Goal: Task Accomplishment & Management: Manage account settings

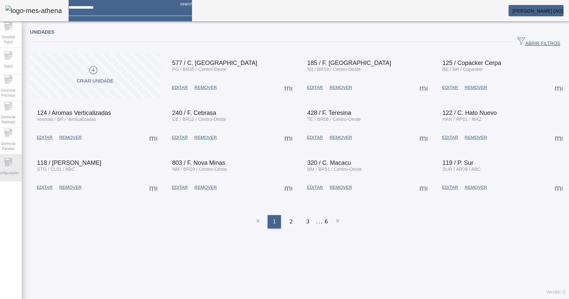
click at [12, 160] on icon at bounding box center [8, 162] width 8 height 8
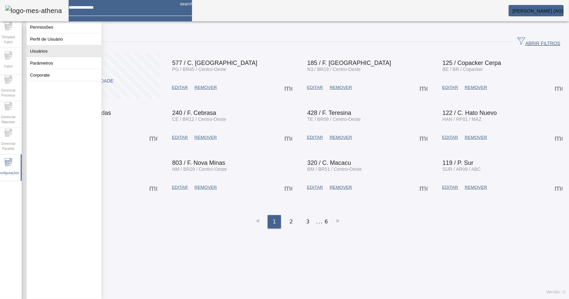
click at [47, 56] on button "Usuários" at bounding box center [64, 51] width 75 height 12
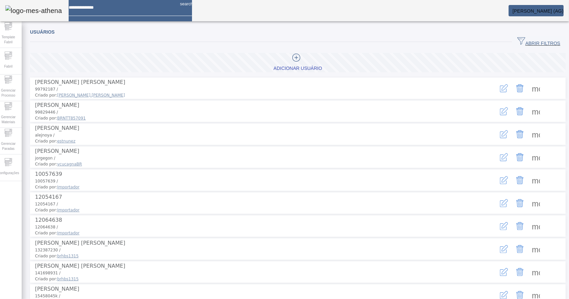
click at [297, 66] on div "Adicionar Usuário" at bounding box center [298, 68] width 48 height 7
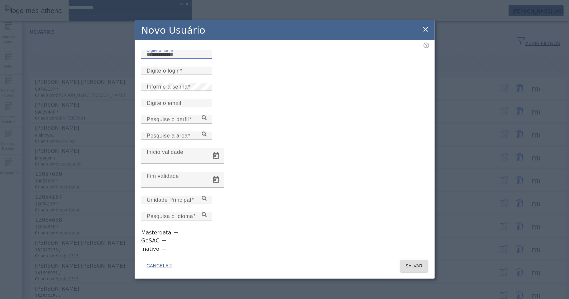
click at [207, 59] on input "Digite o nome" at bounding box center [177, 55] width 60 height 8
click at [426, 33] on icon at bounding box center [426, 29] width 8 height 8
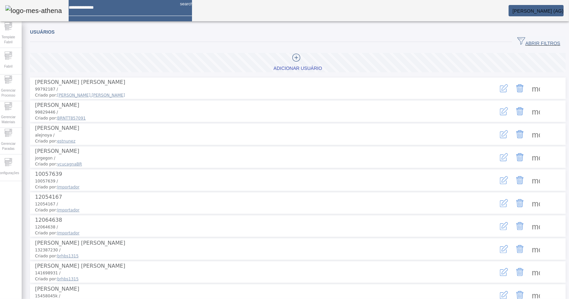
click at [518, 39] on icon "button" at bounding box center [522, 41] width 8 height 8
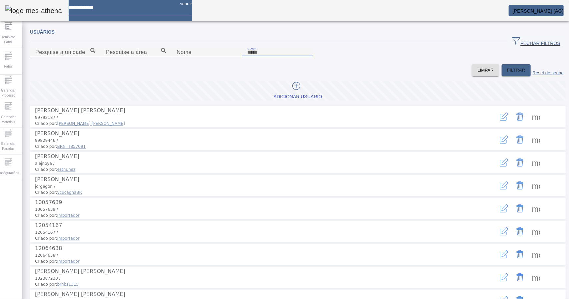
click at [307, 56] on input "Login" at bounding box center [277, 52] width 60 height 8
paste input "********"
type input "********"
click at [507, 74] on span "FILTRAR" at bounding box center [516, 70] width 18 height 7
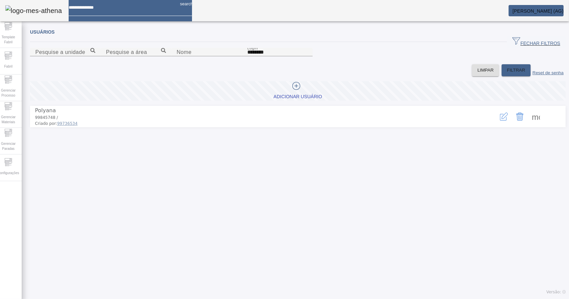
click at [500, 121] on icon "button" at bounding box center [504, 117] width 8 height 8
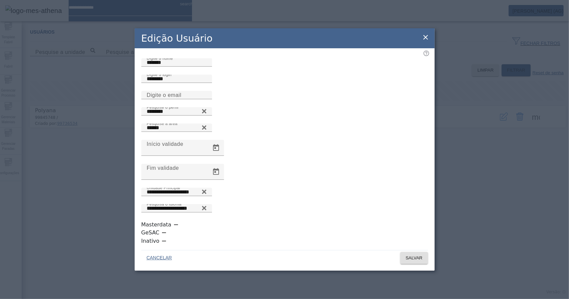
click at [425, 40] on icon at bounding box center [425, 37] width 5 height 5
